Goal: Task Accomplishment & Management: Manage account settings

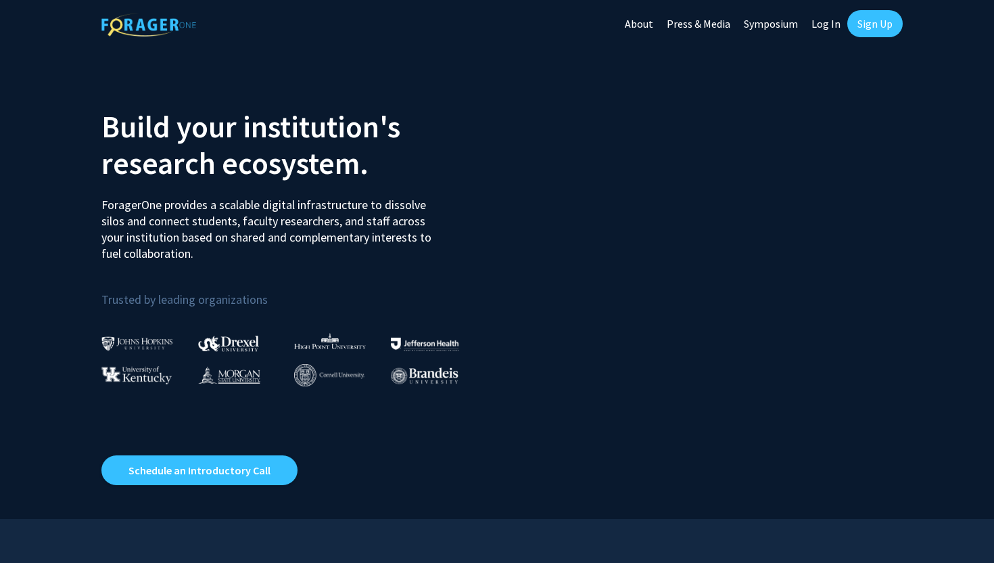
click at [826, 16] on link "Log In" at bounding box center [826, 23] width 43 height 47
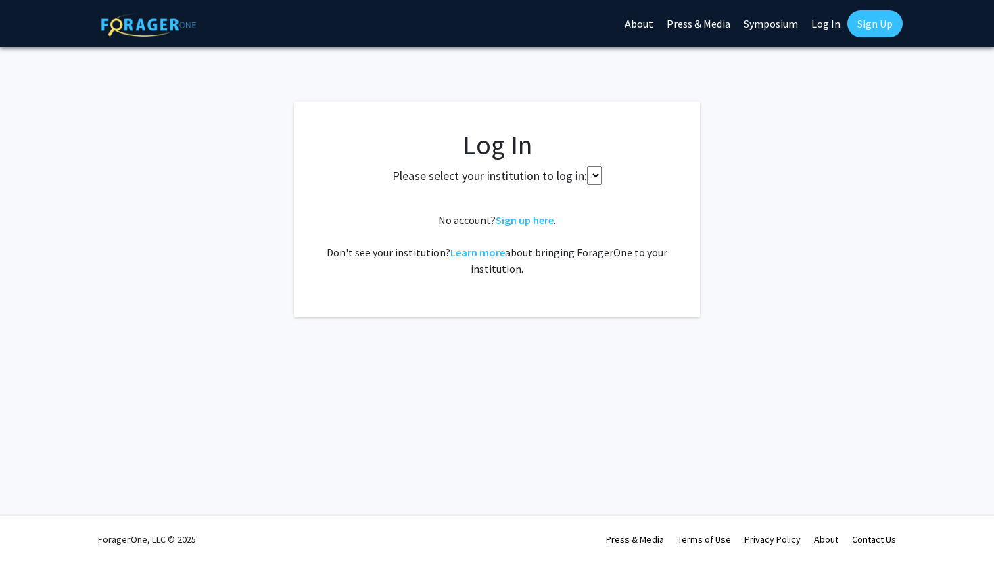
select select
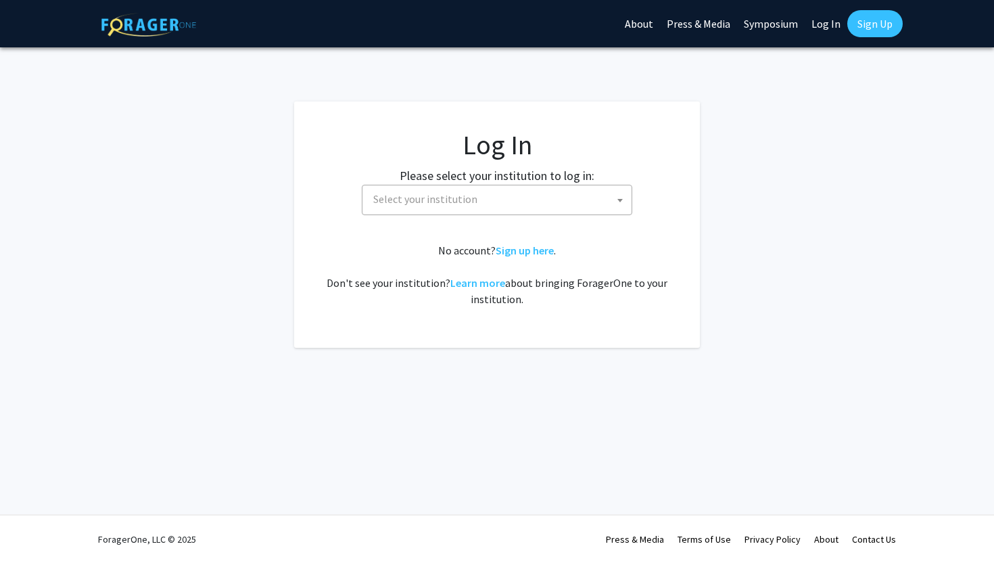
click at [445, 203] on span "Select your institution" at bounding box center [425, 199] width 104 height 14
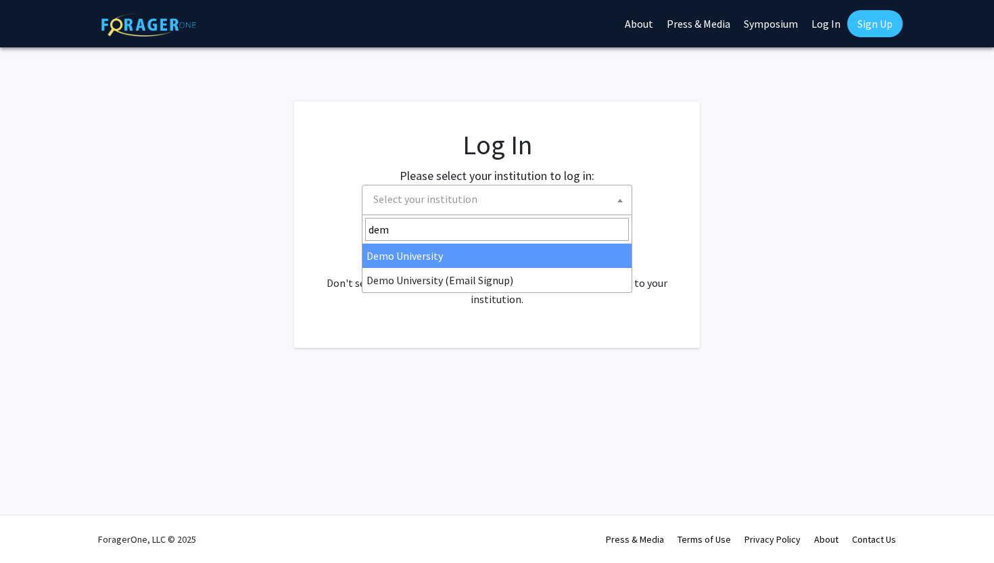
type input "demo"
select select "8"
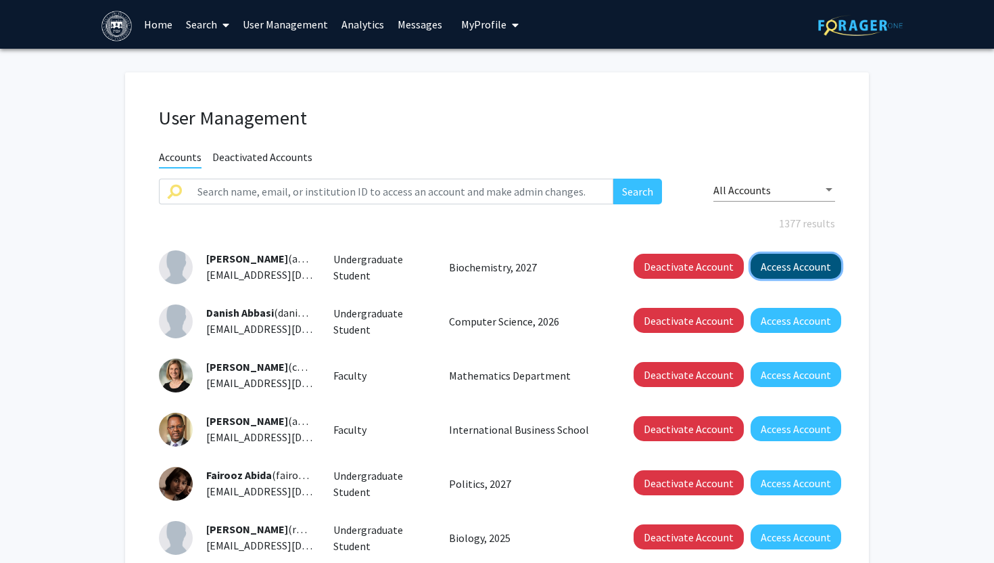
click at [793, 273] on button "Access Account" at bounding box center [796, 266] width 91 height 25
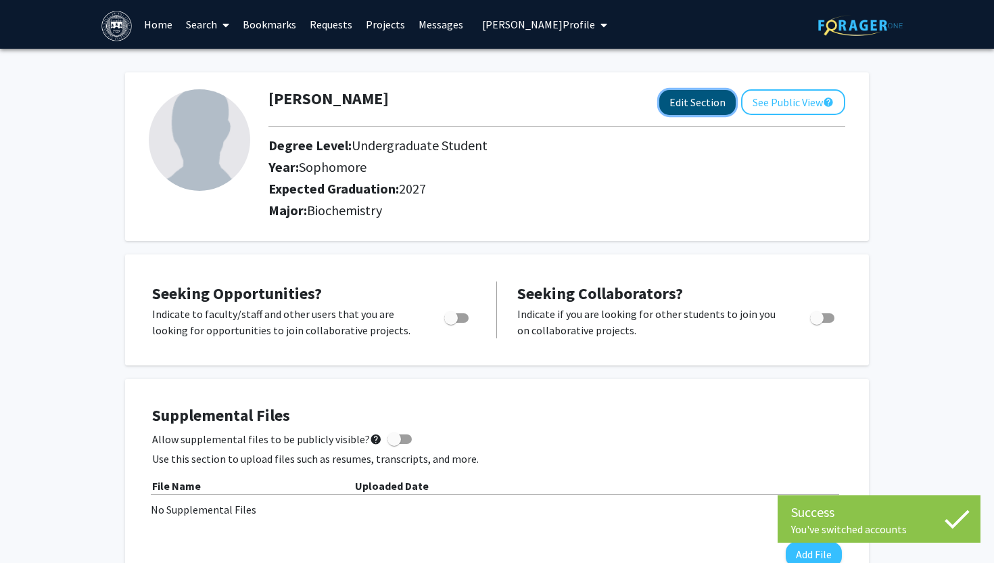
click at [678, 101] on button "Edit Section" at bounding box center [697, 102] width 76 height 25
select select "sophomore"
select select "2027"
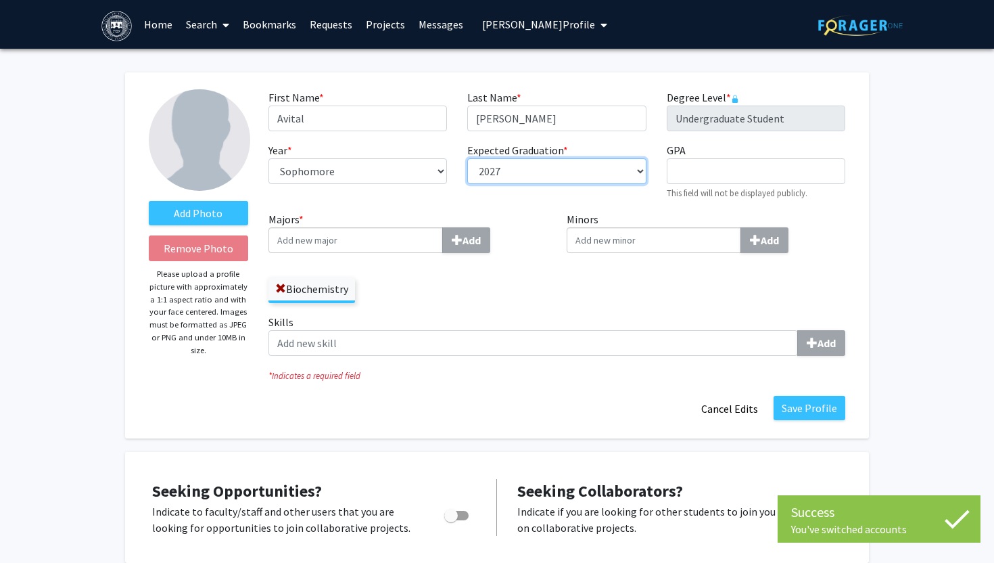
click at [569, 173] on select "--- 2018 2019 2020 2021 2022 2023 2024 2025 2026 2027 2028 2029 2030 2031" at bounding box center [556, 171] width 179 height 26
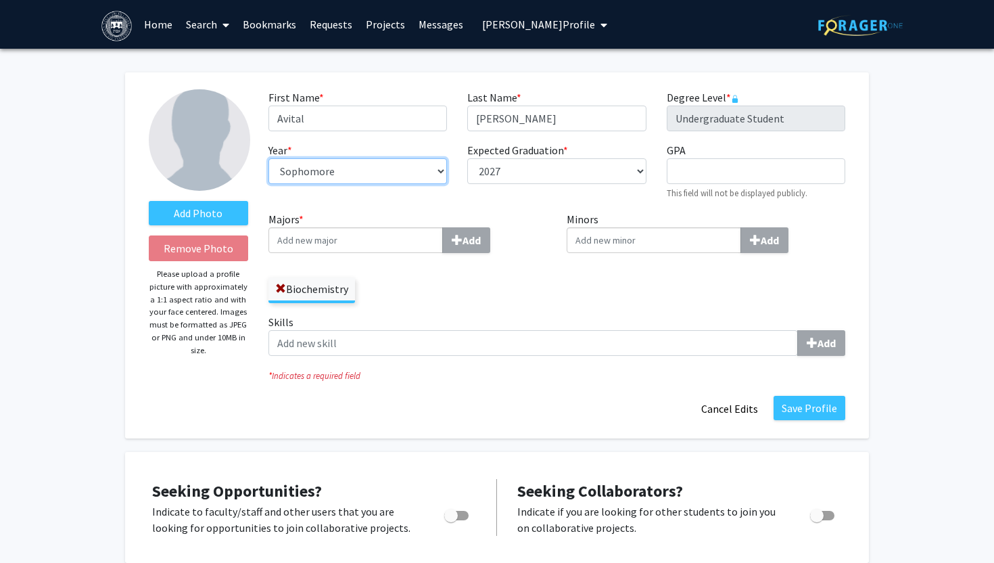
click at [402, 172] on select "--- First-year Sophomore Junior Senior Postbaccalaureate Certificate" at bounding box center [357, 171] width 179 height 26
